Goal: Information Seeking & Learning: Learn about a topic

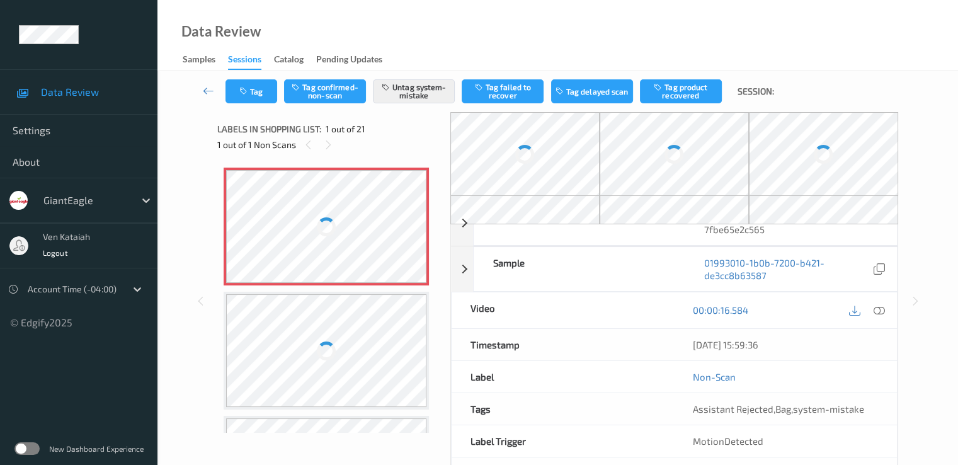
click at [32, 443] on label at bounding box center [26, 448] width 25 height 13
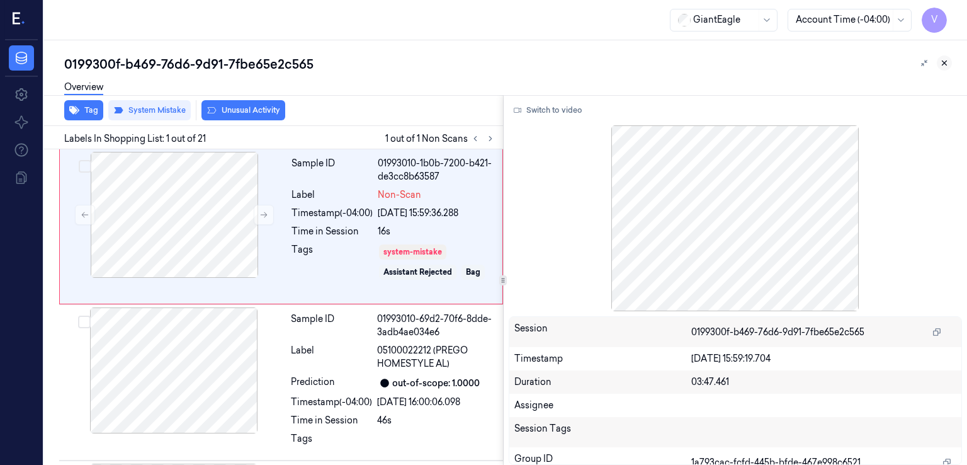
click at [941, 62] on icon at bounding box center [944, 63] width 9 height 9
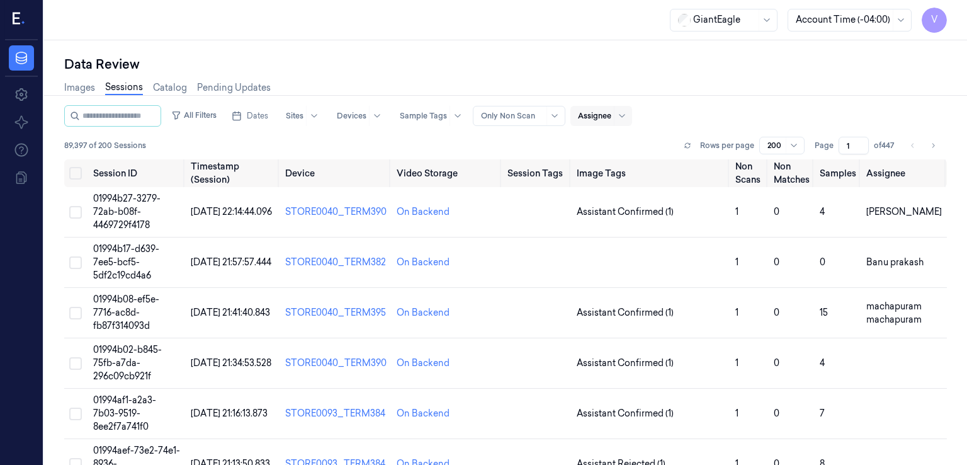
click at [602, 115] on div at bounding box center [594, 115] width 33 height 11
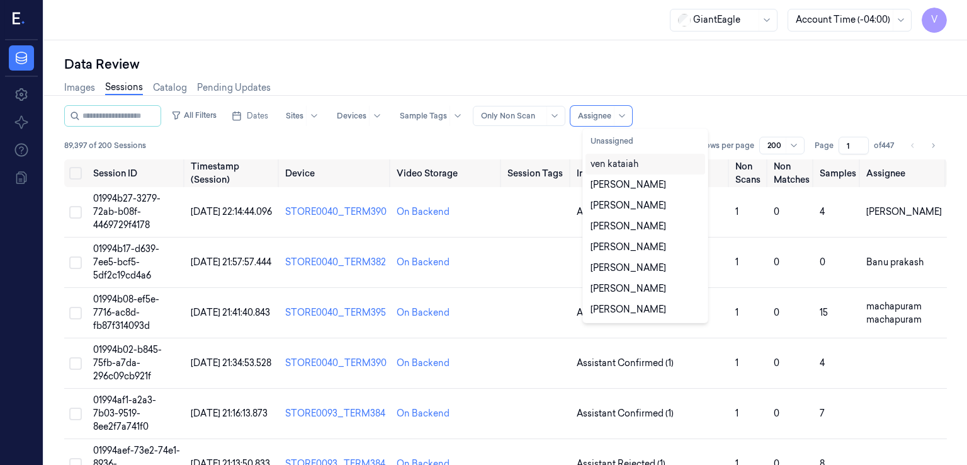
click at [625, 160] on div "ven kataiah" at bounding box center [615, 163] width 48 height 13
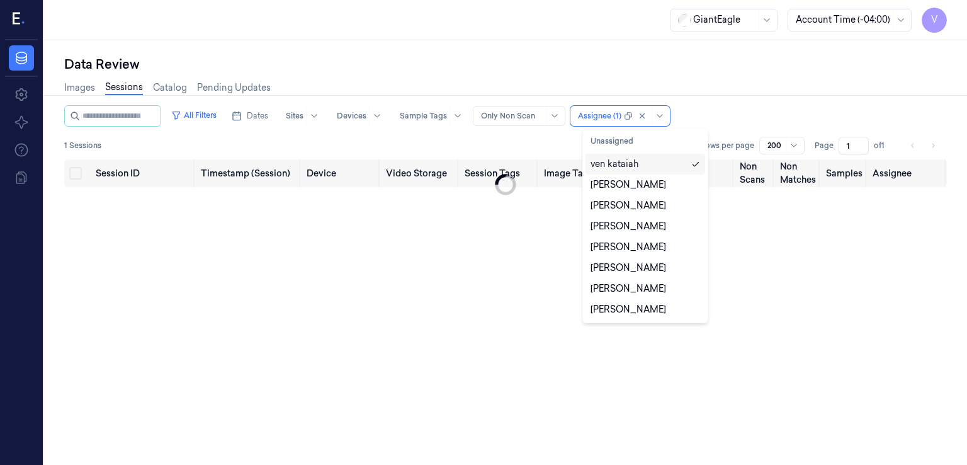
click at [748, 66] on div "Data Review" at bounding box center [505, 64] width 883 height 18
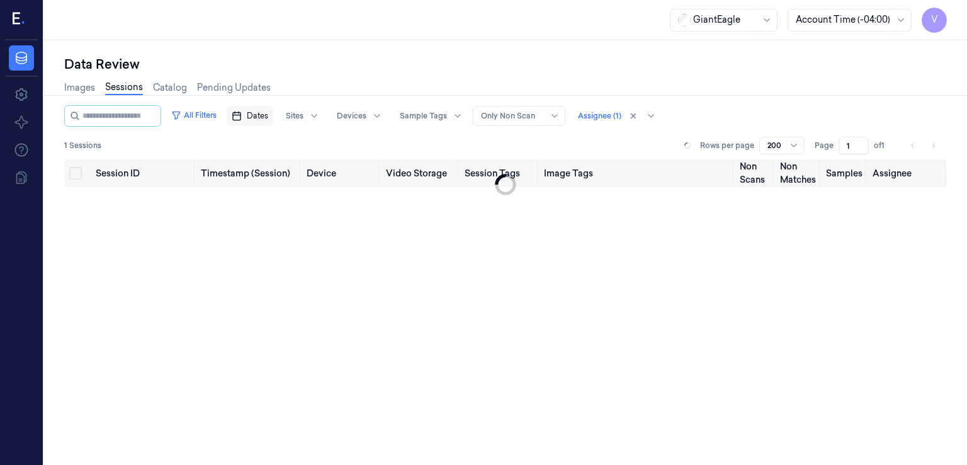
click at [268, 118] on span "Dates" at bounding box center [257, 115] width 21 height 11
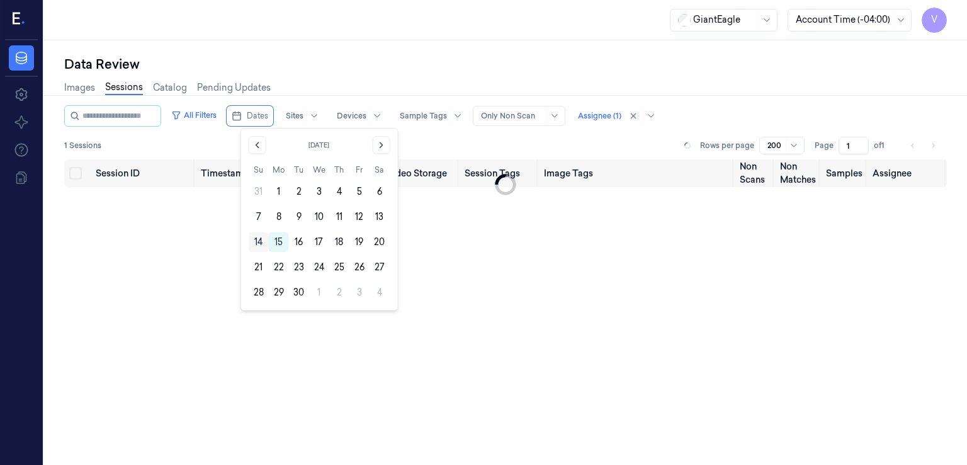
click at [258, 242] on button "14" at bounding box center [259, 242] width 20 height 20
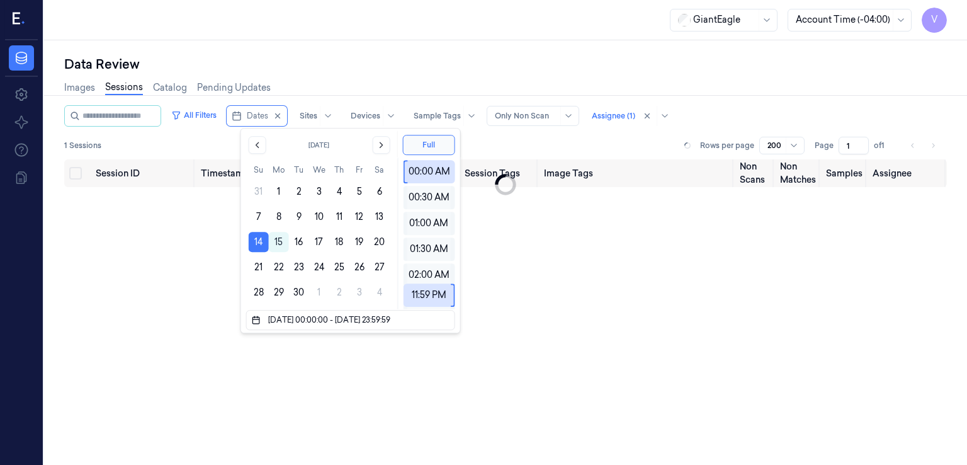
click at [258, 242] on button "14" at bounding box center [259, 242] width 20 height 20
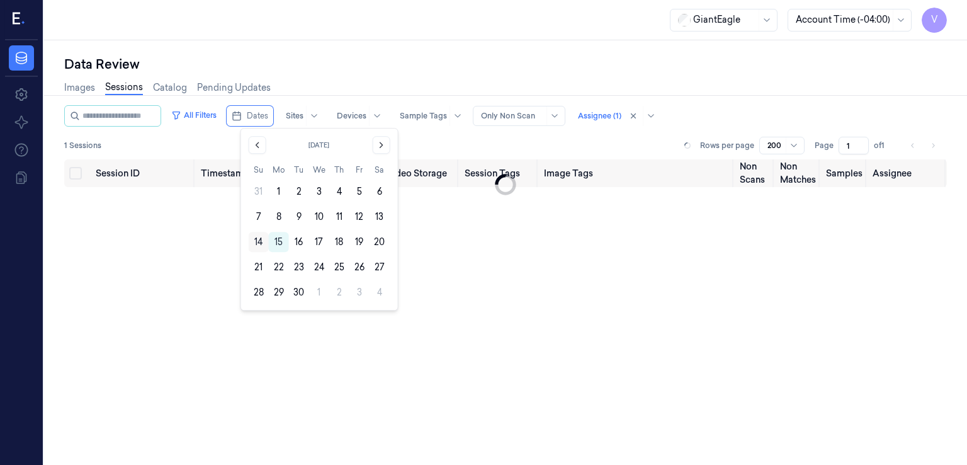
click at [257, 242] on button "14" at bounding box center [259, 242] width 20 height 20
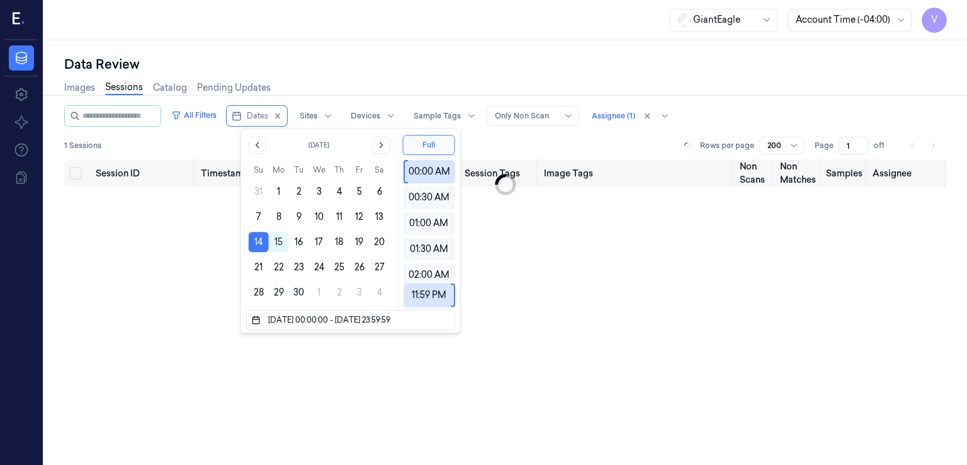
click at [759, 77] on div "Images Sessions Catalog Pending Updates" at bounding box center [505, 89] width 883 height 32
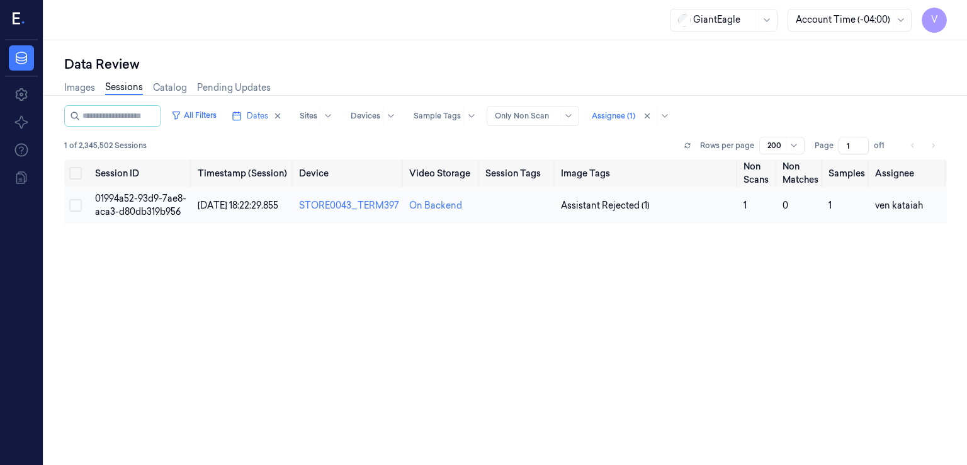
click at [141, 203] on td "01994a52-93d9-7ae8-aca3-d80db319b956" at bounding box center [141, 205] width 103 height 37
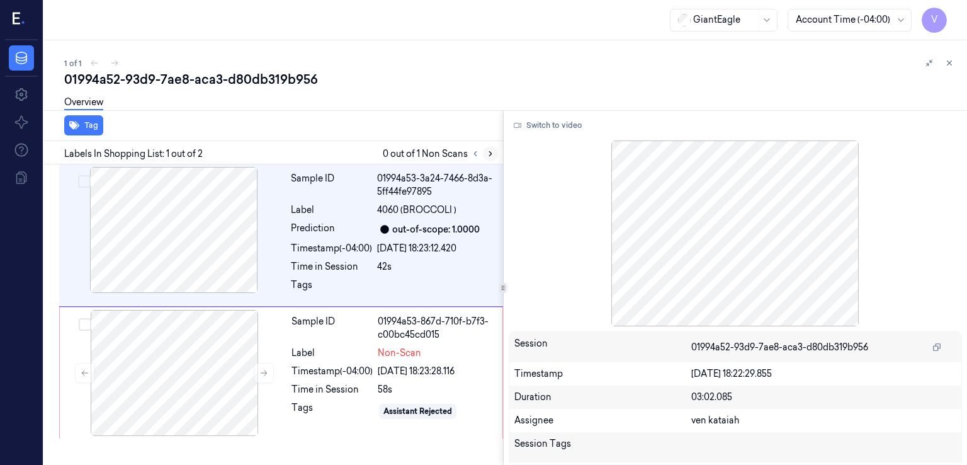
click at [489, 154] on icon at bounding box center [490, 153] width 9 height 9
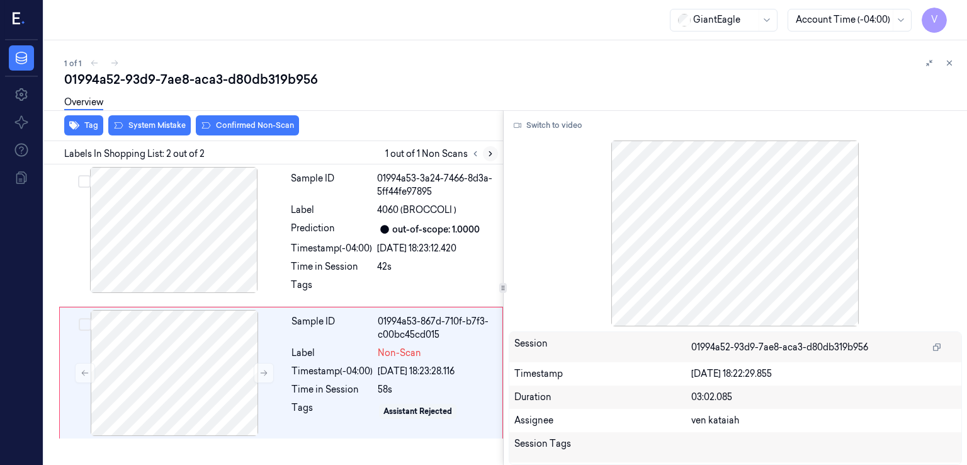
click at [489, 154] on icon at bounding box center [490, 153] width 9 height 9
click at [377, 373] on div "Timestamp (-04:00) 14/09/2025 18:23:28.116" at bounding box center [393, 371] width 203 height 13
click at [473, 154] on icon at bounding box center [475, 153] width 9 height 9
click at [406, 344] on div "Sample ID 01994a53-867d-710f-b7f3-c00bc45cd015 Label Non-Scan Timestamp (-04:00…" at bounding box center [392, 373] width 213 height 126
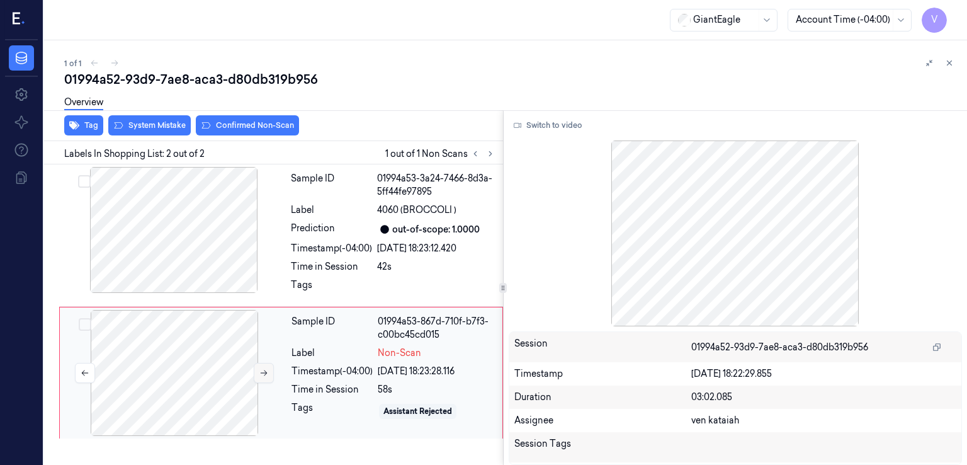
click at [259, 370] on icon at bounding box center [263, 372] width 9 height 9
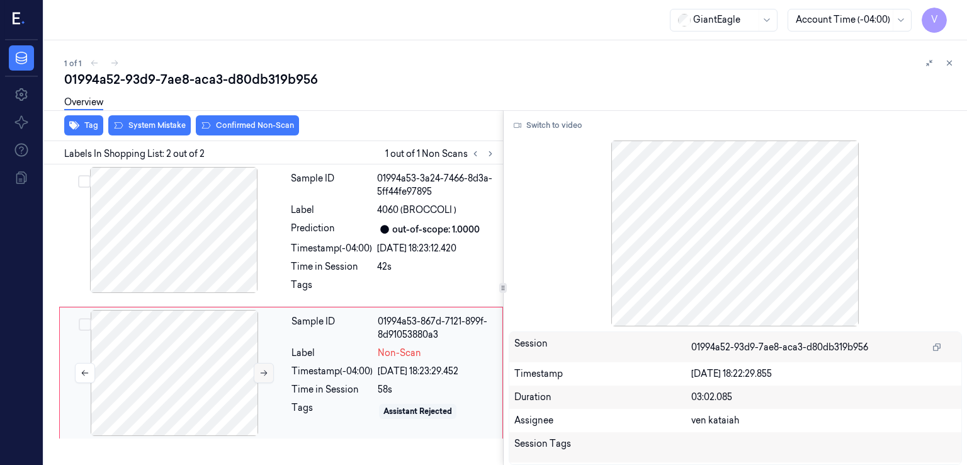
click at [259, 370] on icon at bounding box center [263, 372] width 9 height 9
click at [196, 260] on div at bounding box center [174, 230] width 224 height 126
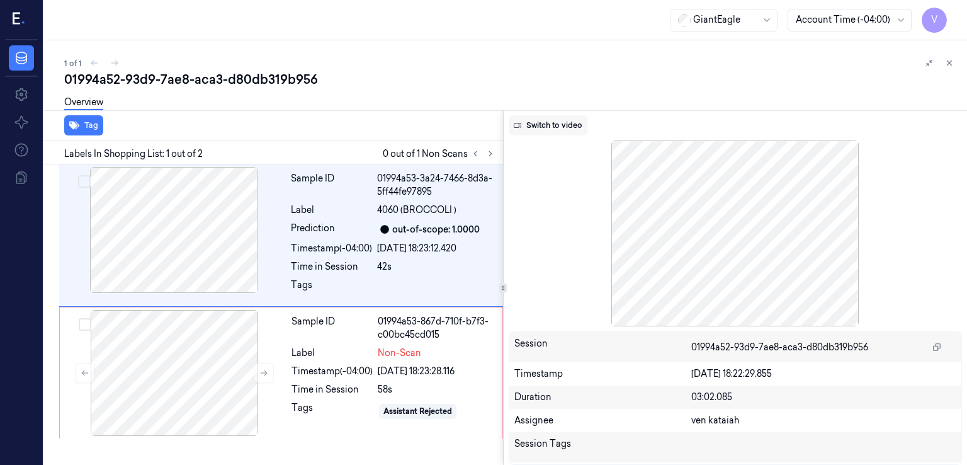
click at [535, 132] on button "Switch to video" at bounding box center [548, 125] width 79 height 20
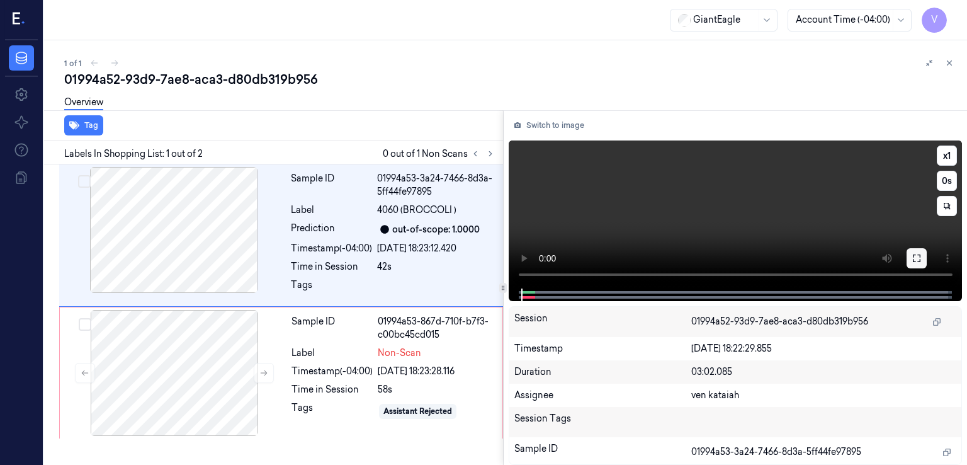
click at [922, 259] on button at bounding box center [917, 258] width 20 height 20
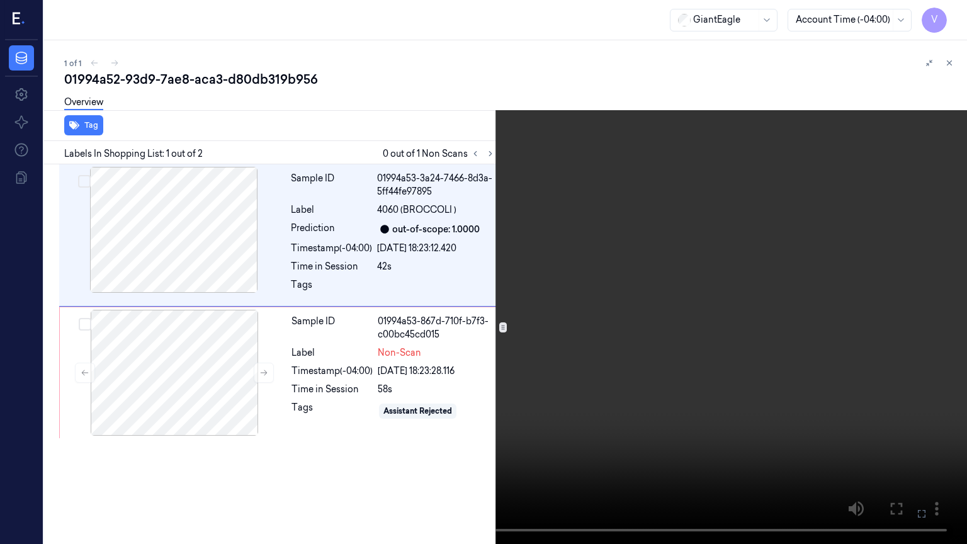
click at [411, 350] on video at bounding box center [483, 272] width 967 height 544
click at [691, 310] on video at bounding box center [483, 272] width 967 height 544
click at [622, 279] on video at bounding box center [483, 272] width 967 height 544
click at [647, 190] on video at bounding box center [483, 272] width 967 height 544
click at [587, 371] on video at bounding box center [483, 272] width 967 height 544
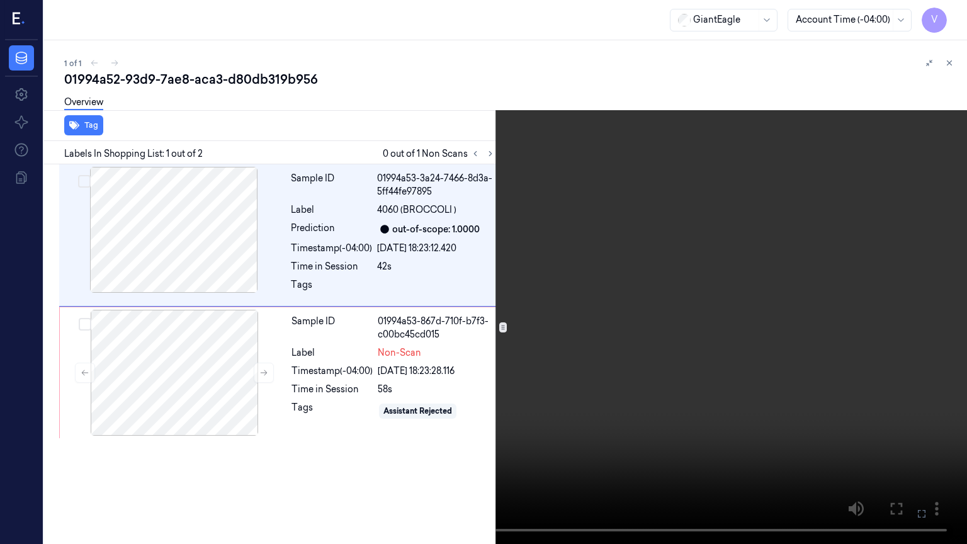
click at [0, 0] on icon at bounding box center [0, 0] width 0 height 0
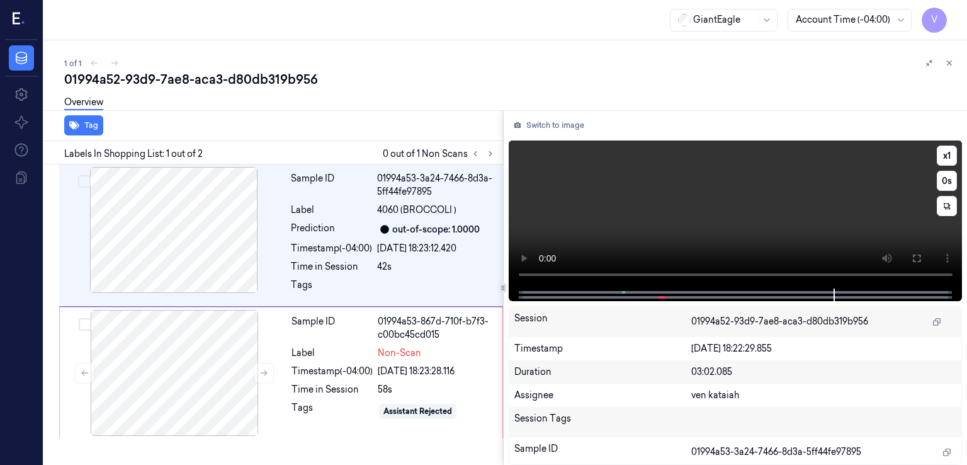
click at [779, 217] on video at bounding box center [736, 214] width 454 height 148
click at [352, 338] on div "Sample ID" at bounding box center [332, 328] width 81 height 26
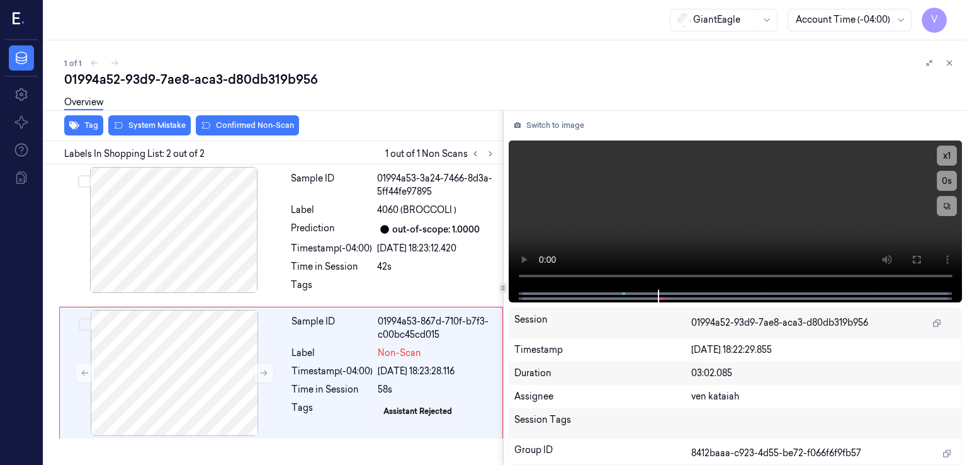
click at [164, 118] on div "Overview" at bounding box center [510, 104] width 893 height 32
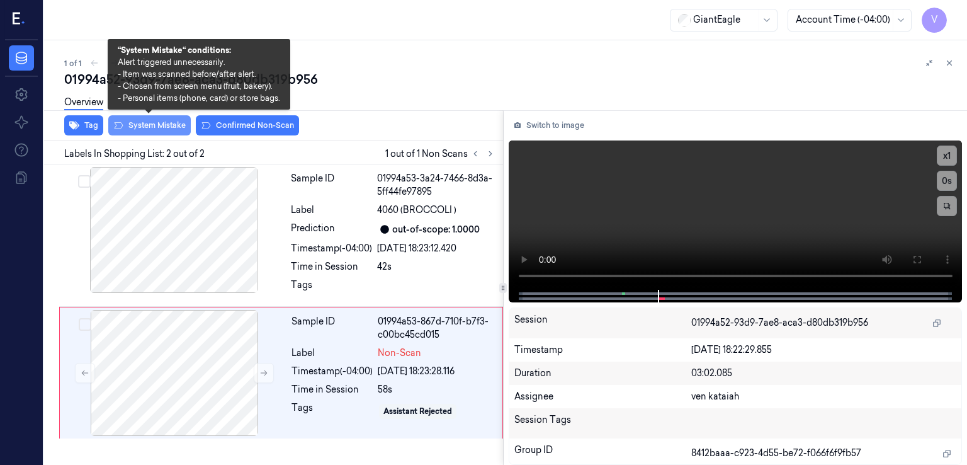
click at [149, 127] on button "System Mistake" at bounding box center [149, 125] width 82 height 20
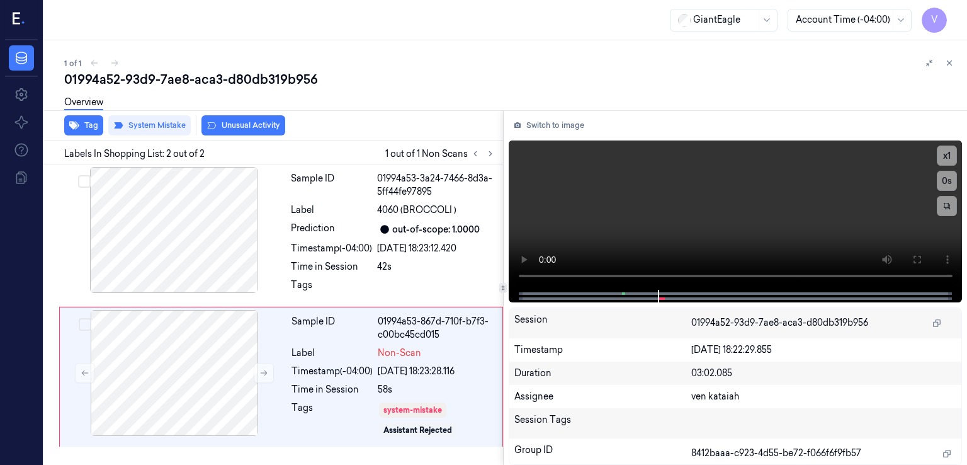
click at [256, 114] on div "Overview" at bounding box center [510, 104] width 893 height 32
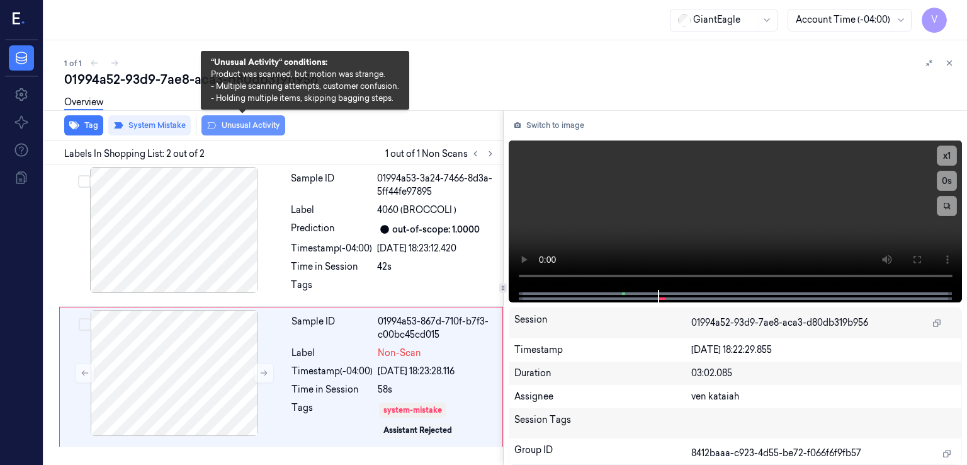
click at [253, 126] on button "Unusual Activity" at bounding box center [243, 125] width 84 height 20
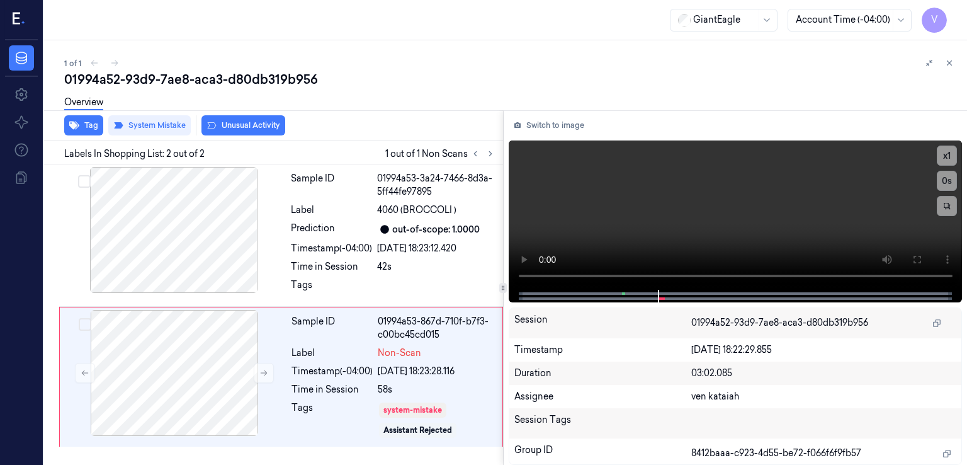
scroll to position [1, 0]
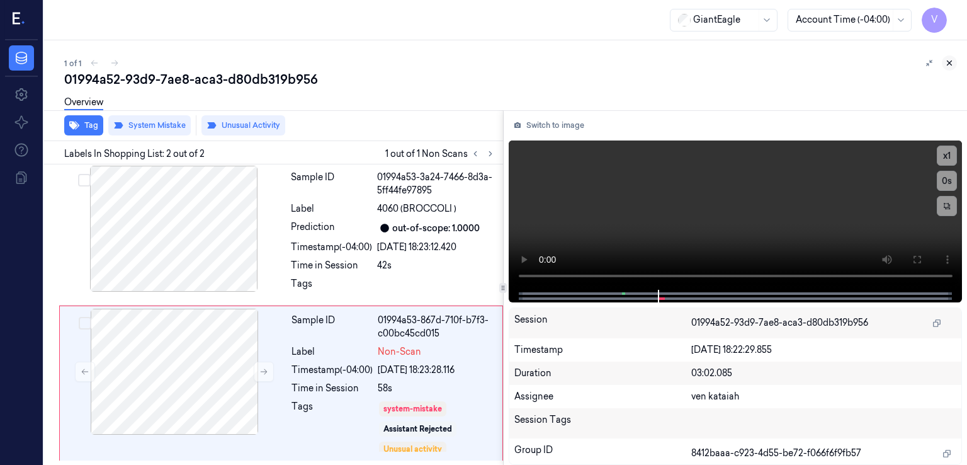
click at [946, 64] on icon at bounding box center [949, 63] width 9 height 9
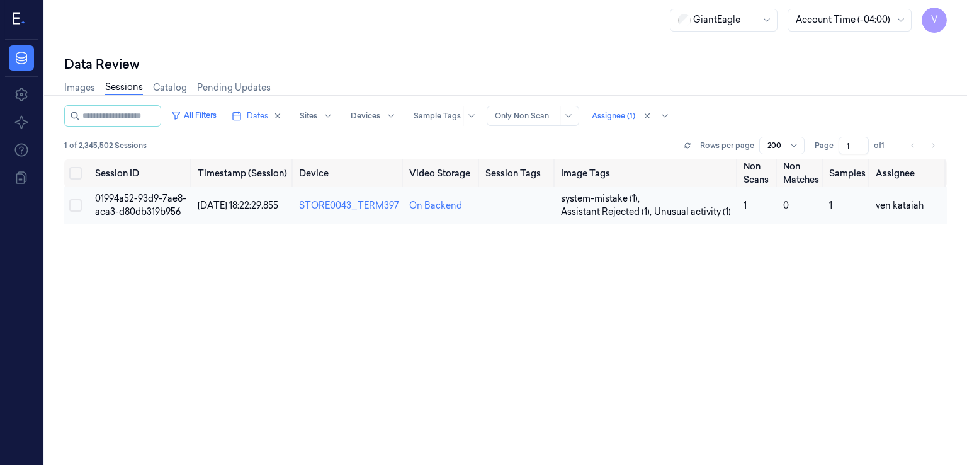
click at [234, 211] on span "14/09/2025 18:22:29.855" at bounding box center [238, 205] width 81 height 11
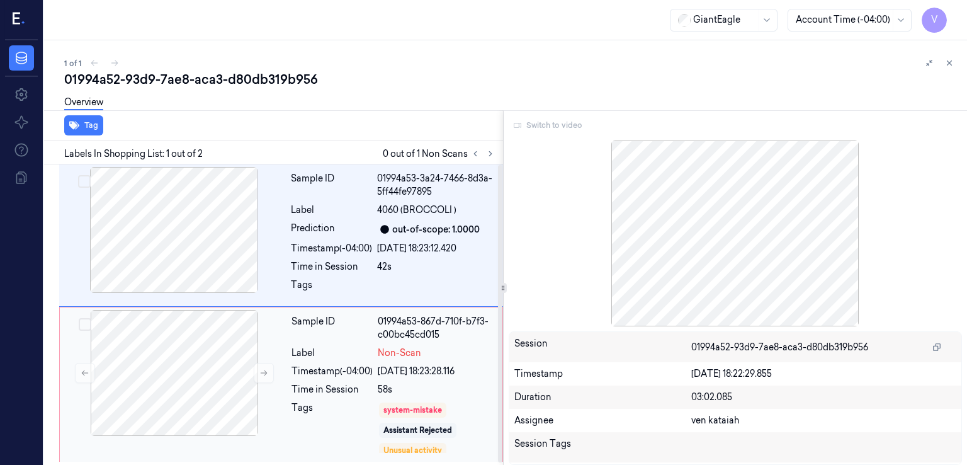
click at [378, 336] on div "01994a53-867d-710f-b7f3-c00bc45cd015" at bounding box center [436, 328] width 117 height 26
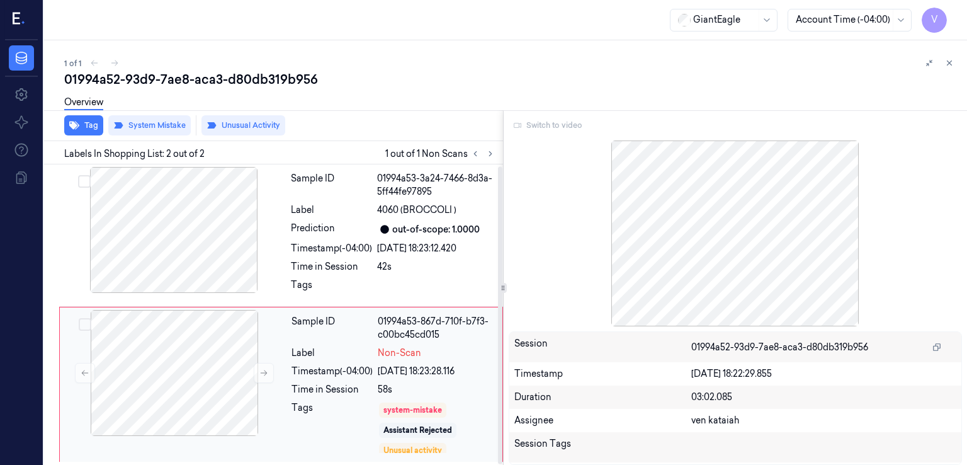
scroll to position [1, 0]
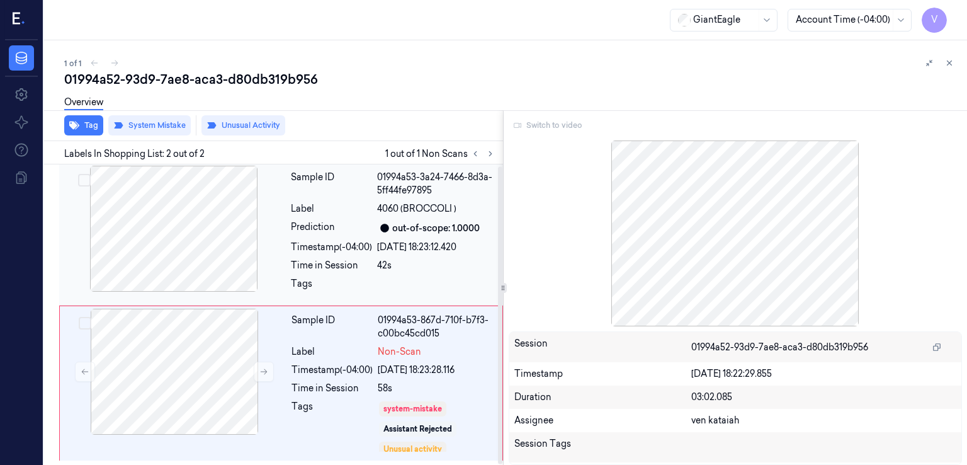
click at [210, 239] on div at bounding box center [174, 229] width 224 height 126
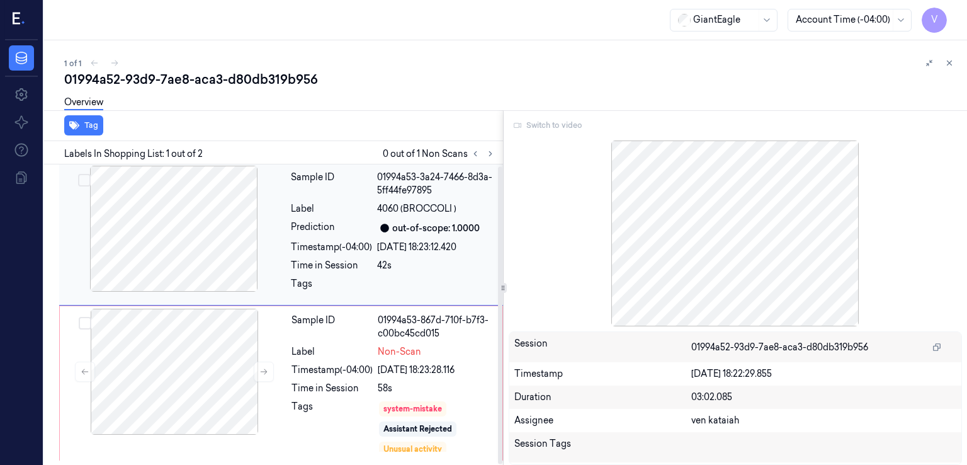
scroll to position [0, 0]
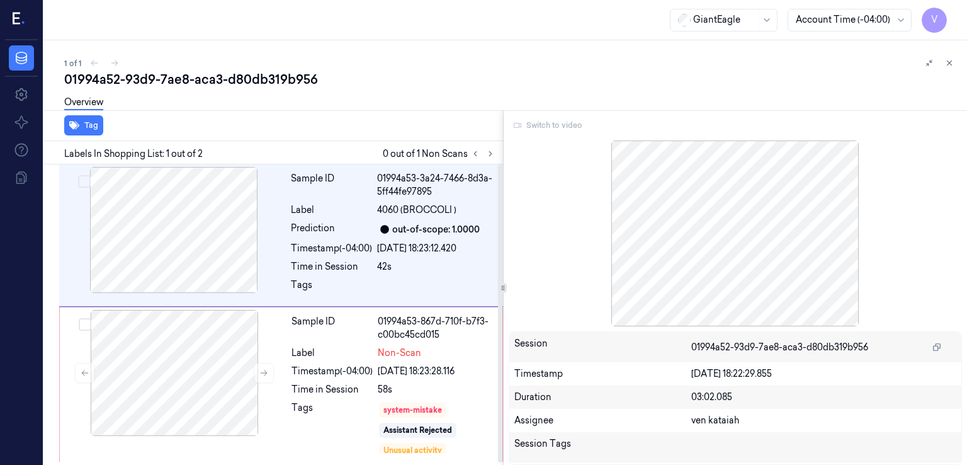
click at [560, 127] on div "Switch to video" at bounding box center [736, 125] width 454 height 20
drag, startPoint x: 212, startPoint y: 392, endPoint x: 225, endPoint y: 395, distance: 12.8
click at [215, 395] on div at bounding box center [174, 373] width 224 height 126
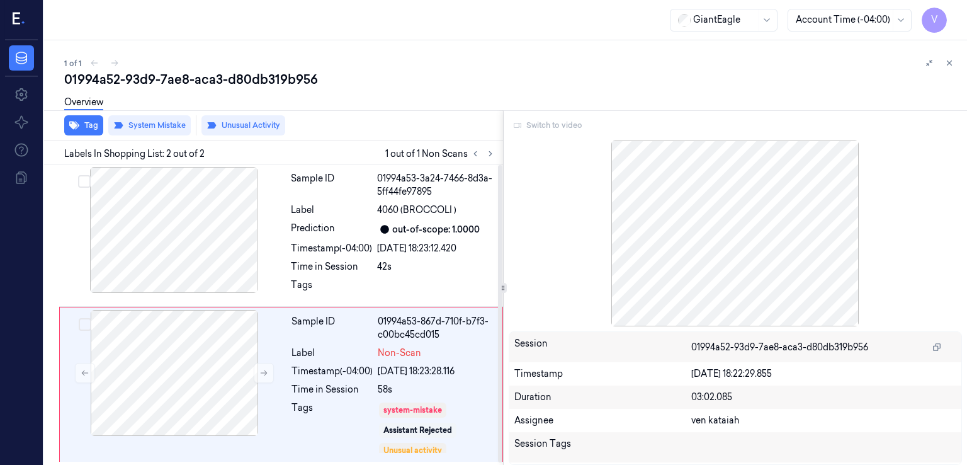
scroll to position [1, 0]
click at [548, 123] on div "Switch to video" at bounding box center [736, 125] width 454 height 20
click at [367, 366] on div "Timestamp (-04:00)" at bounding box center [332, 369] width 81 height 13
click at [564, 123] on div "Switch to video" at bounding box center [736, 125] width 454 height 20
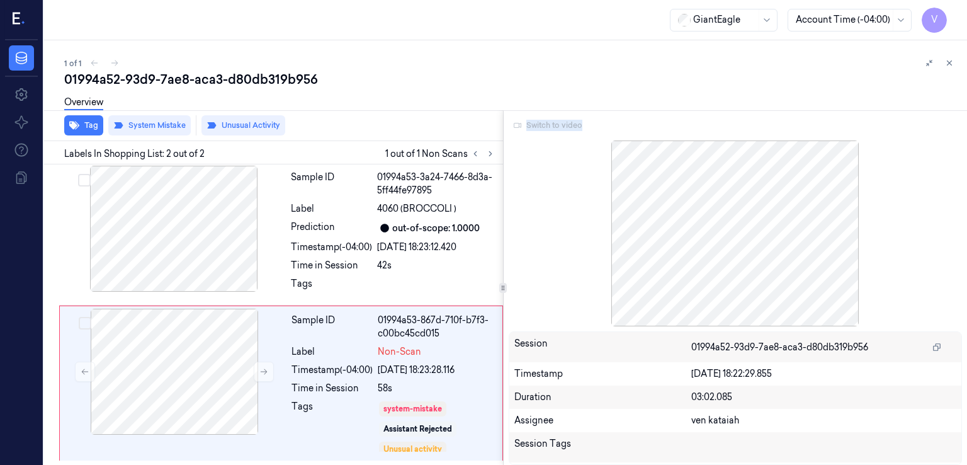
click at [564, 123] on div "Switch to video" at bounding box center [736, 125] width 454 height 20
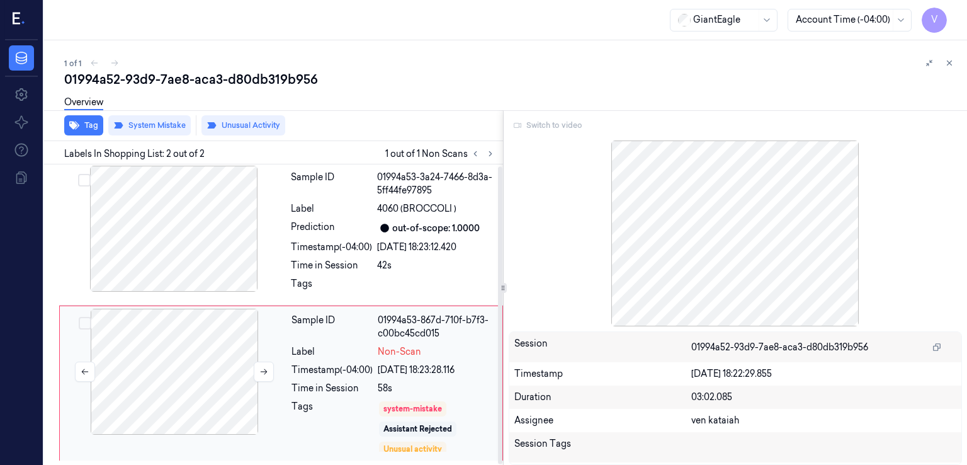
click at [101, 424] on div at bounding box center [174, 372] width 224 height 126
click at [204, 386] on div at bounding box center [174, 372] width 224 height 126
click at [201, 383] on div at bounding box center [174, 372] width 224 height 126
click at [200, 379] on div at bounding box center [174, 372] width 224 height 126
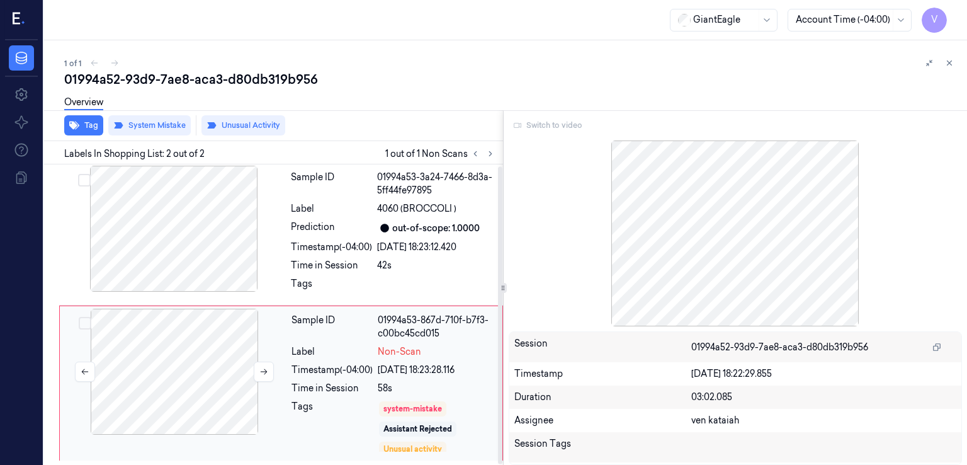
click at [200, 371] on div at bounding box center [174, 372] width 224 height 126
click at [264, 369] on icon at bounding box center [264, 372] width 7 height 6
click at [526, 130] on div "Switch to video" at bounding box center [736, 125] width 454 height 20
click at [533, 124] on div "Switch to video" at bounding box center [736, 125] width 454 height 20
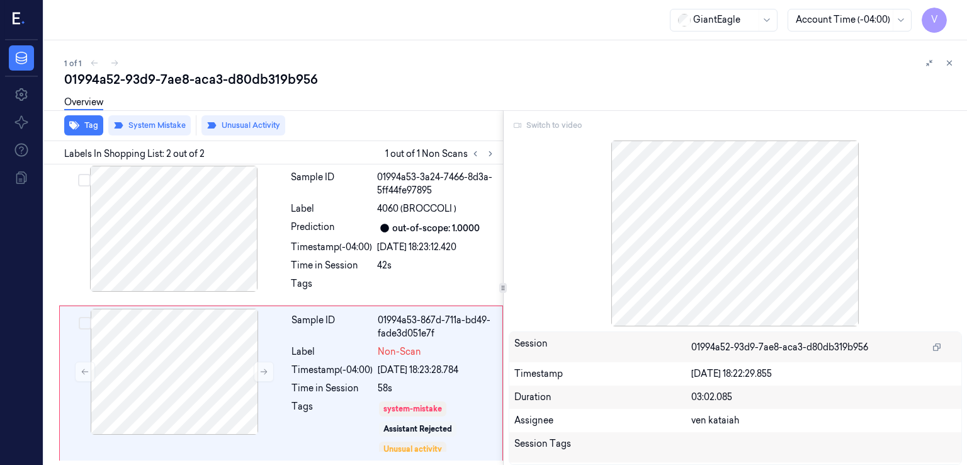
click at [533, 121] on div "Switch to video" at bounding box center [736, 125] width 454 height 20
click at [542, 123] on div "Switch to video" at bounding box center [736, 125] width 454 height 20
click at [542, 120] on div "Switch to video" at bounding box center [736, 125] width 454 height 20
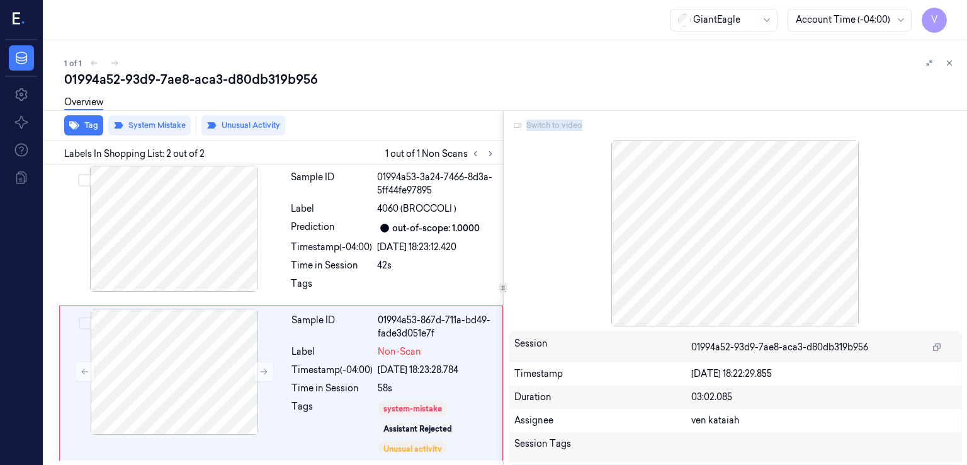
click at [542, 120] on div "Switch to video" at bounding box center [736, 125] width 454 height 20
click at [360, 336] on div "Sample ID" at bounding box center [332, 327] width 81 height 26
click at [358, 336] on div "Sample ID" at bounding box center [332, 327] width 81 height 26
click at [331, 227] on div "Prediction" at bounding box center [331, 227] width 81 height 15
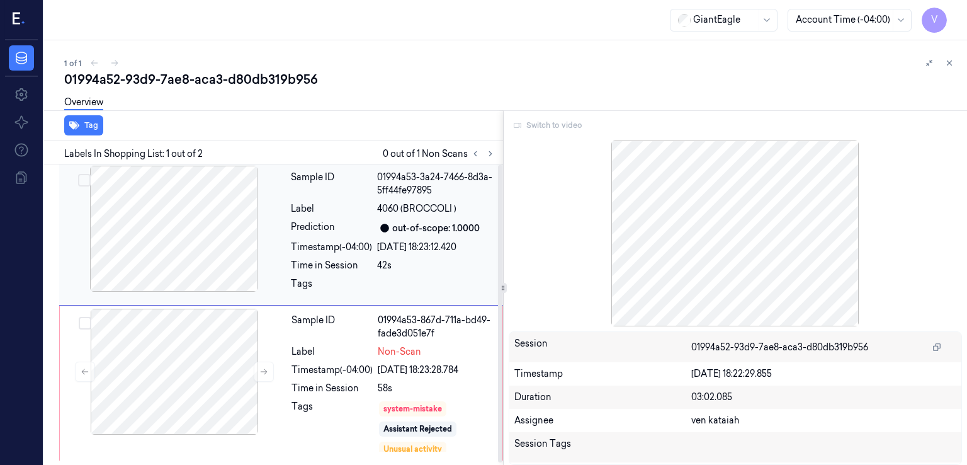
scroll to position [0, 0]
click at [331, 227] on div "Prediction" at bounding box center [331, 229] width 81 height 15
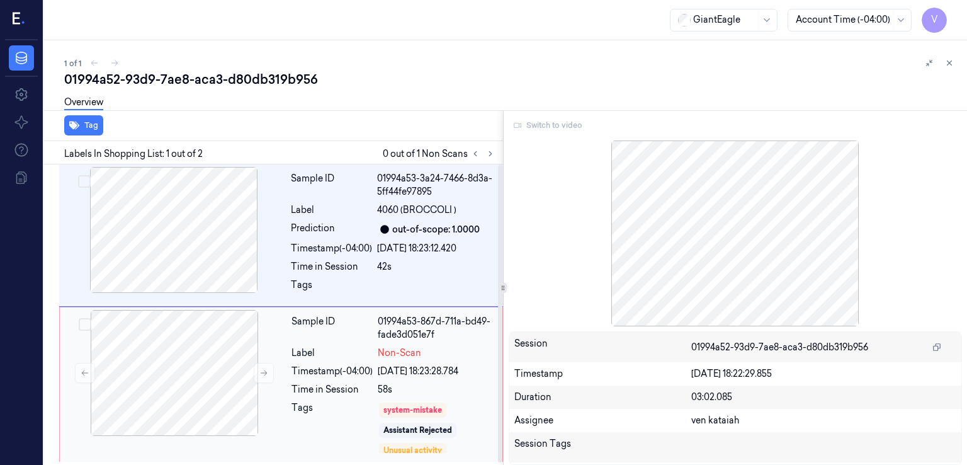
click at [309, 328] on div "Sample ID" at bounding box center [332, 328] width 81 height 26
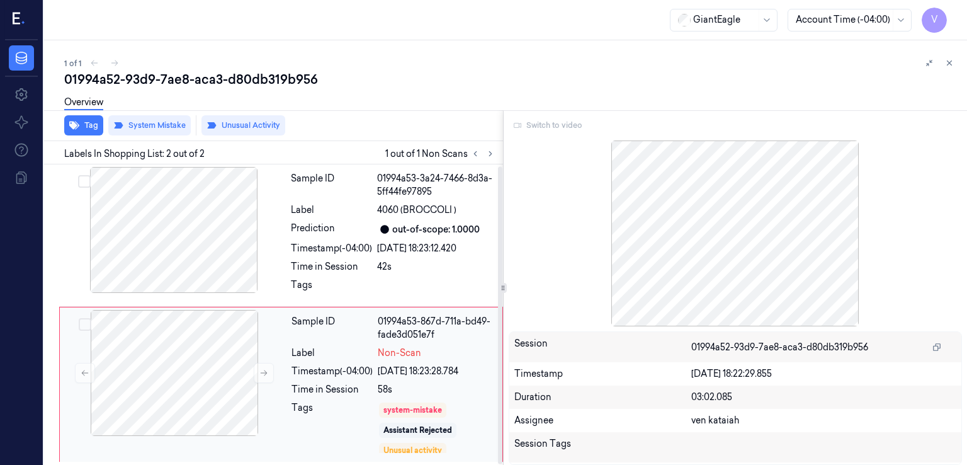
scroll to position [1, 0]
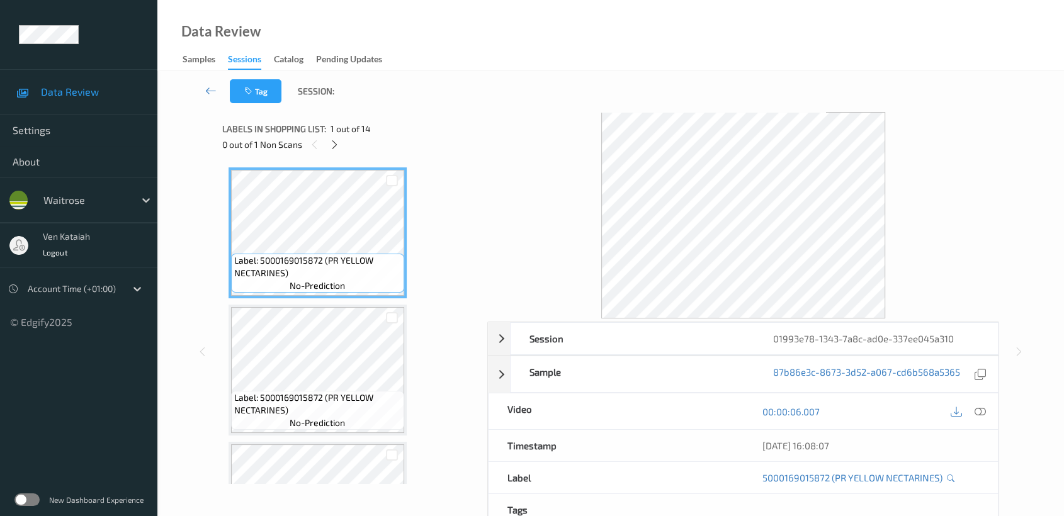
click at [341, 139] on div "0 out of 1 Non Scans" at bounding box center [350, 145] width 256 height 16
click at [336, 144] on icon at bounding box center [334, 144] width 11 height 11
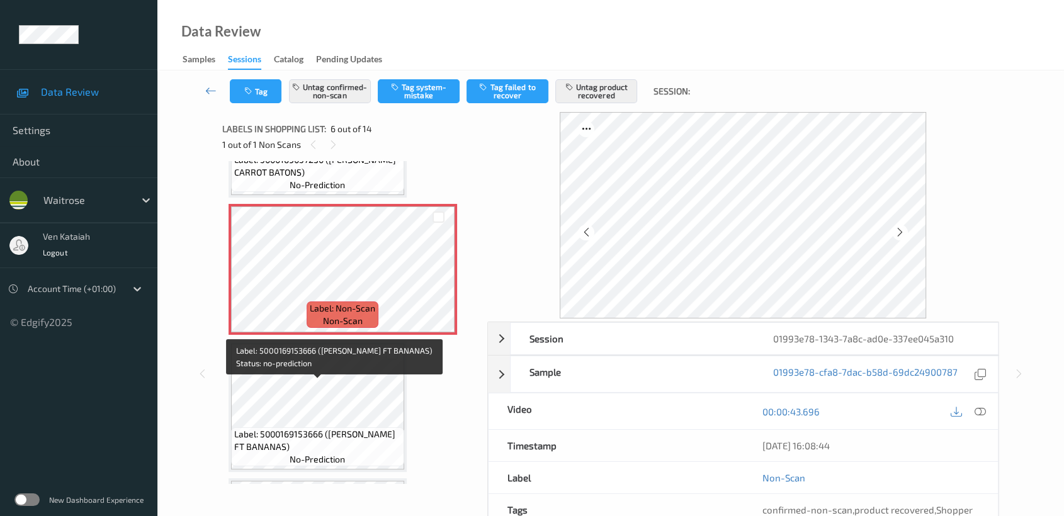
scroll to position [693, 0]
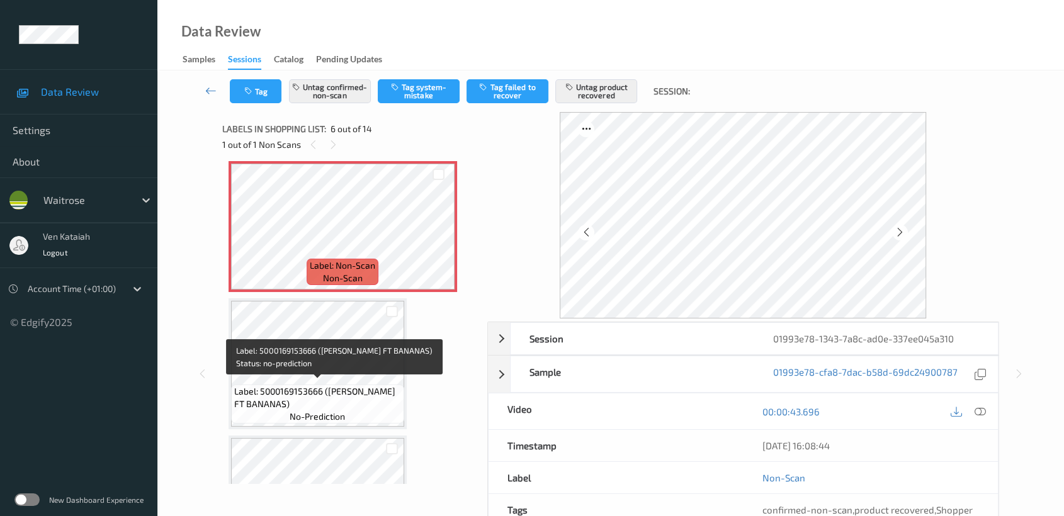
click at [309, 387] on span "Label: 5000169153666 (WR ESS FT BANANAS)" at bounding box center [317, 397] width 167 height 25
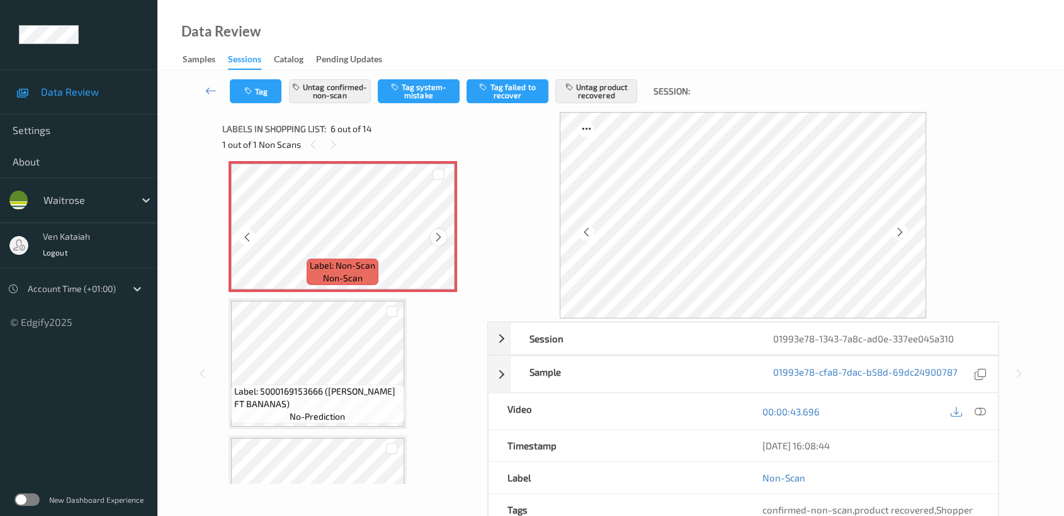
click at [441, 233] on icon at bounding box center [438, 237] width 11 height 11
click at [980, 414] on icon at bounding box center [980, 411] width 11 height 11
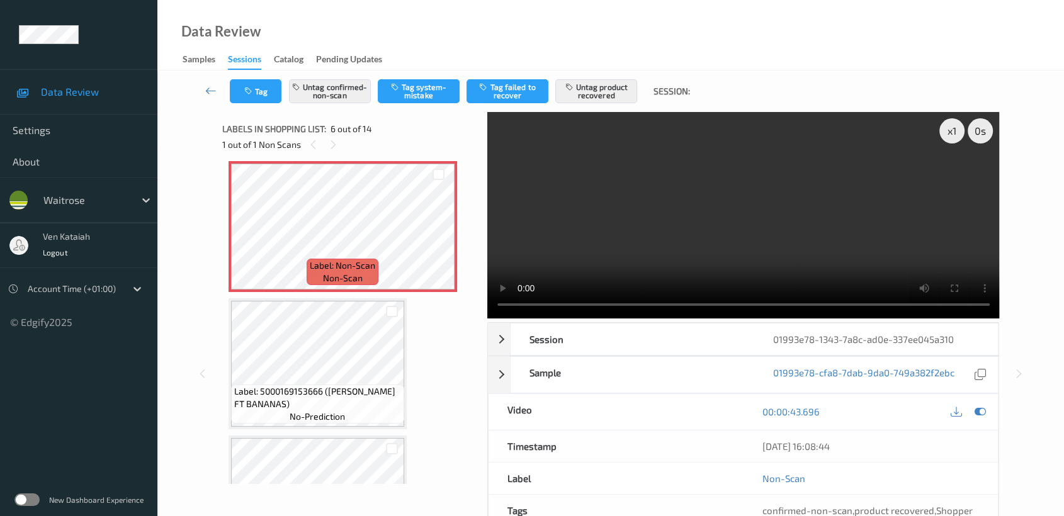
click at [739, 232] on video at bounding box center [743, 215] width 513 height 207
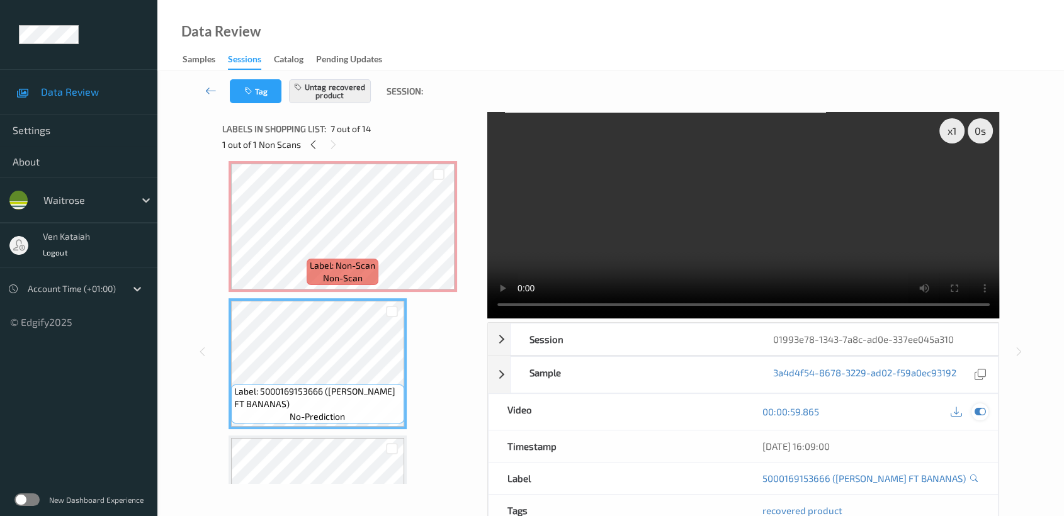
drag, startPoint x: 975, startPoint y: 399, endPoint x: 977, endPoint y: 406, distance: 6.8
click at [973, 400] on div "00:00:59.865" at bounding box center [870, 412] width 255 height 36
click at [977, 406] on icon at bounding box center [980, 411] width 11 height 11
